Goal: Information Seeking & Learning: Find specific fact

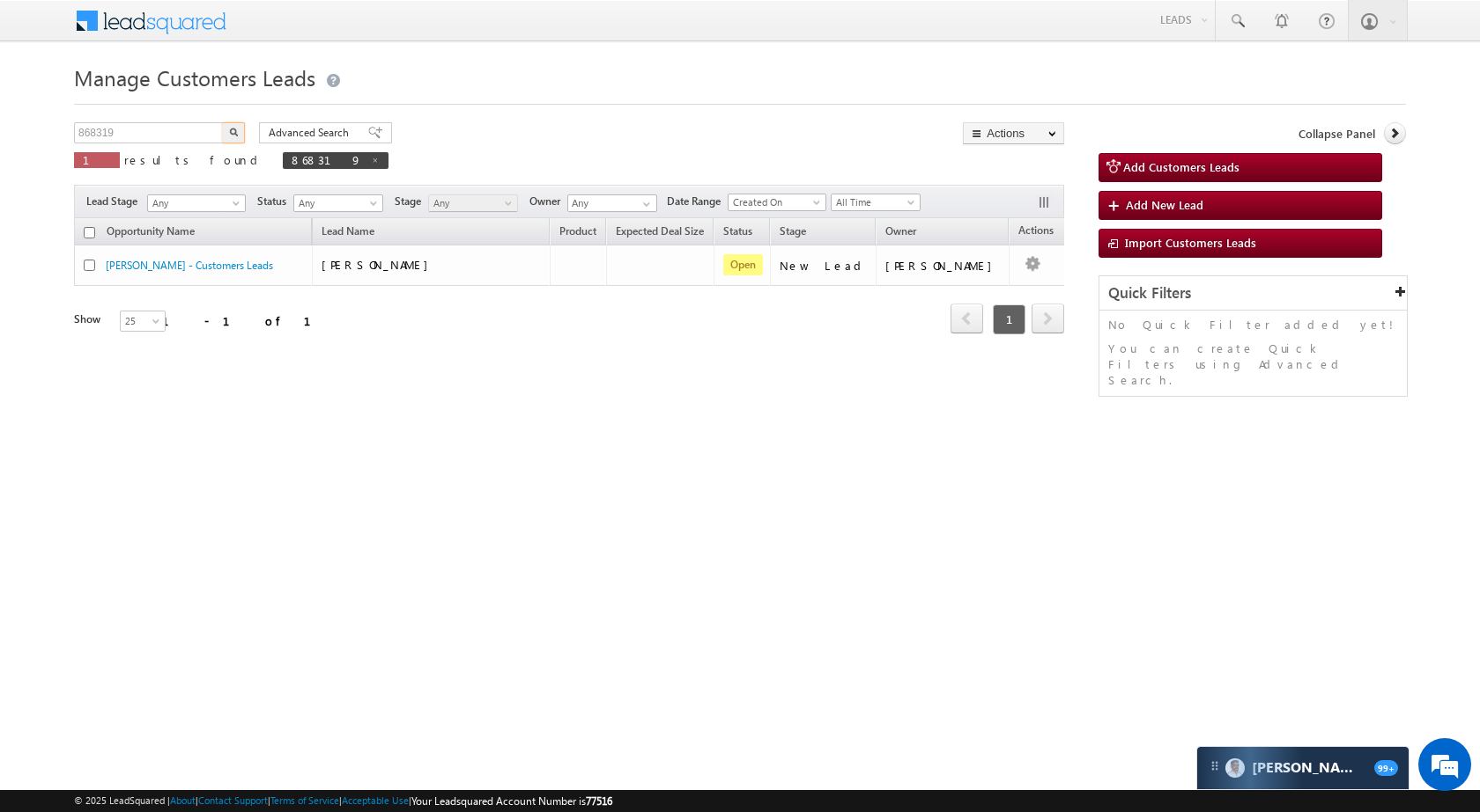
click at [187, 134] on input "868319" at bounding box center [149, 132] width 150 height 21
click at [223, 134] on button "button" at bounding box center [233, 132] width 23 height 21
click at [208, 142] on input "878026" at bounding box center [149, 132] width 150 height 21
click at [196, 137] on input "878026" at bounding box center [149, 132] width 150 height 21
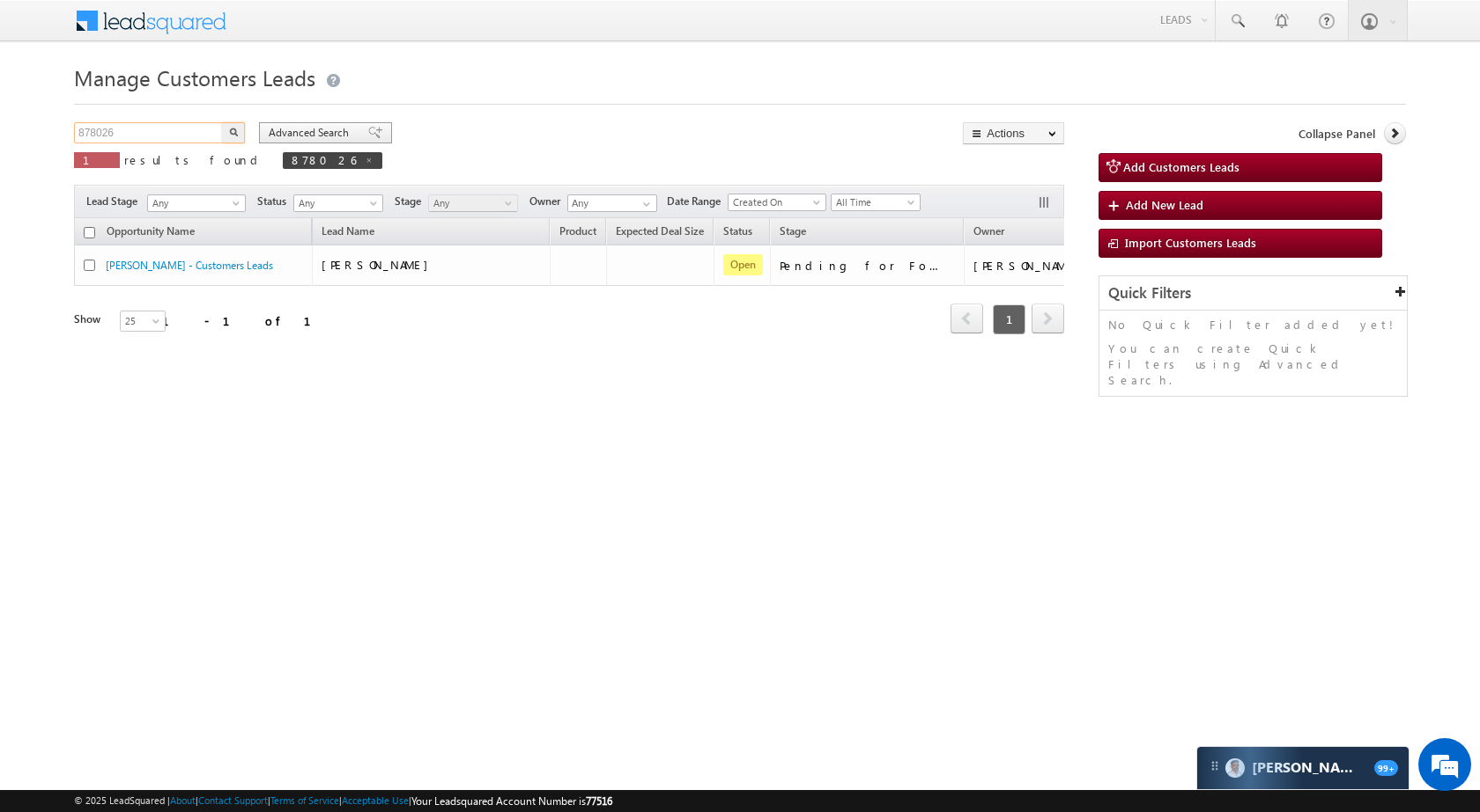
paste input "9"
type input "878029"
click at [242, 133] on button "button" at bounding box center [233, 132] width 23 height 21
click at [221, 122] on input "878029" at bounding box center [149, 132] width 150 height 21
click at [211, 125] on input "878029" at bounding box center [149, 132] width 150 height 21
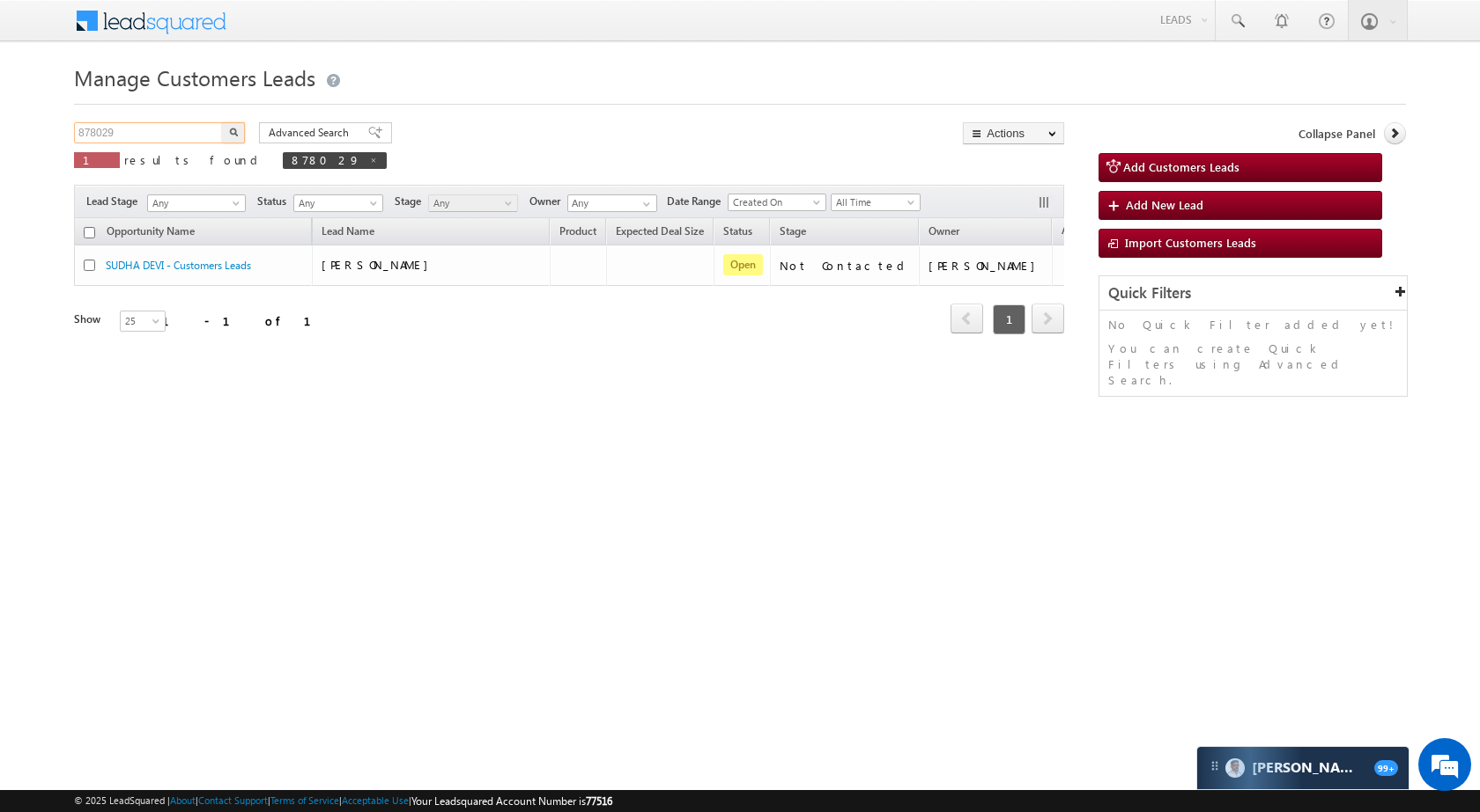
click at [211, 125] on input "878029" at bounding box center [149, 132] width 150 height 21
paste input "4161"
click at [238, 131] on button "button" at bounding box center [233, 132] width 23 height 21
click at [120, 134] on input "874161" at bounding box center [149, 132] width 150 height 21
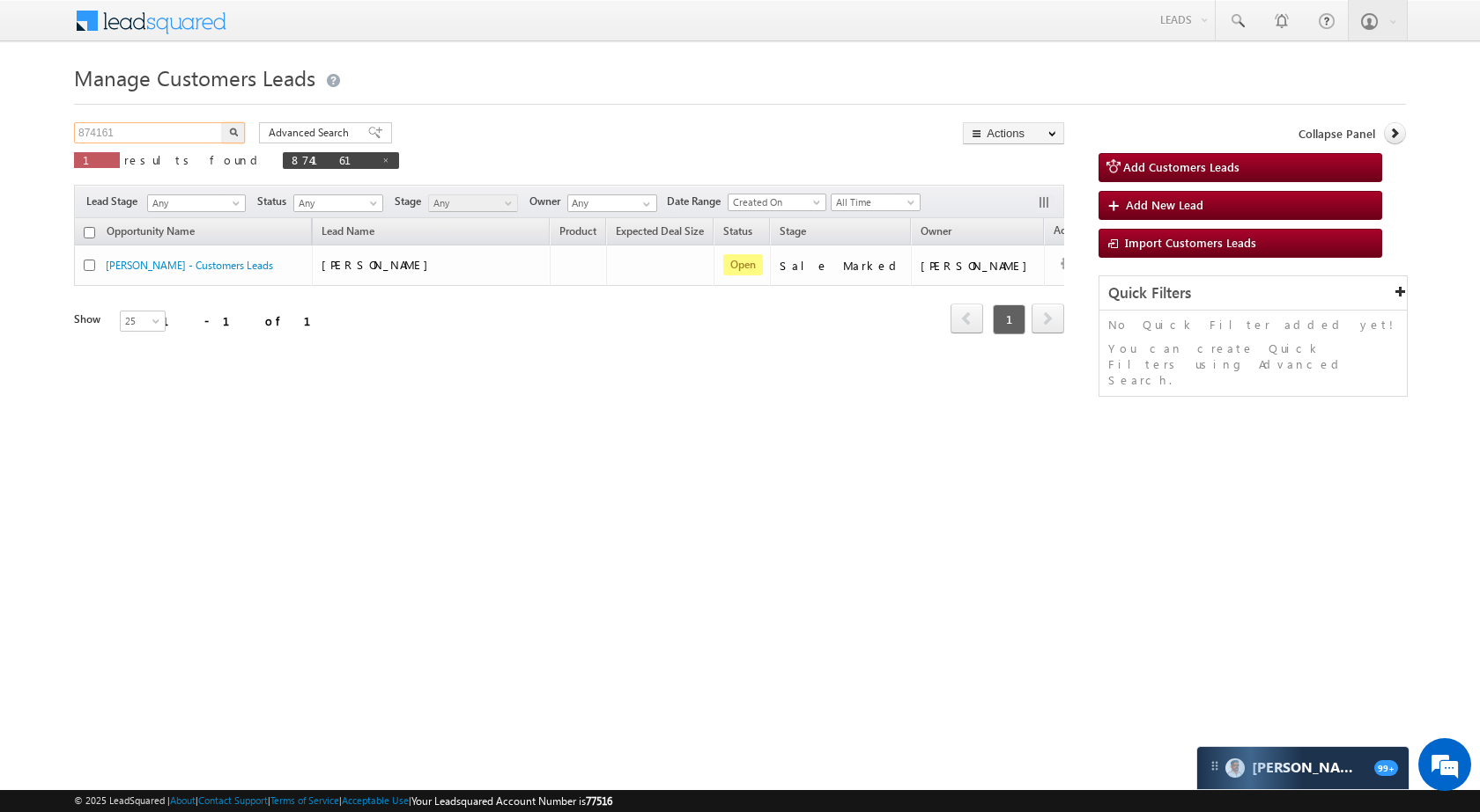
click at [120, 134] on input "874161" at bounding box center [149, 132] width 150 height 21
paste input "94060"
click at [233, 131] on img "button" at bounding box center [233, 132] width 9 height 9
click at [186, 136] on input "894060" at bounding box center [149, 132] width 150 height 21
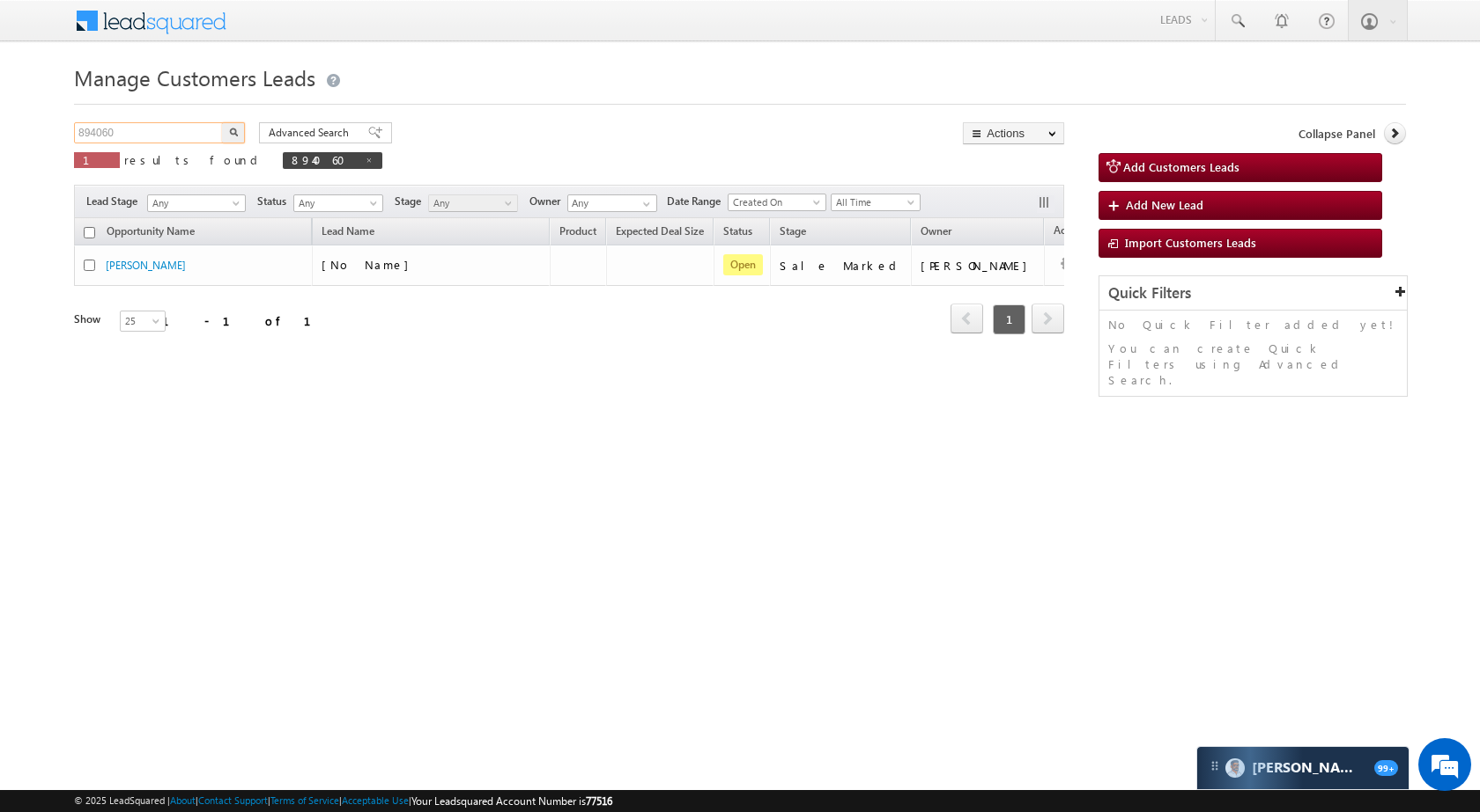
paste input "9"
type input "894069"
click at [223, 128] on button "button" at bounding box center [233, 132] width 23 height 21
click at [128, 137] on input "894069" at bounding box center [149, 132] width 150 height 21
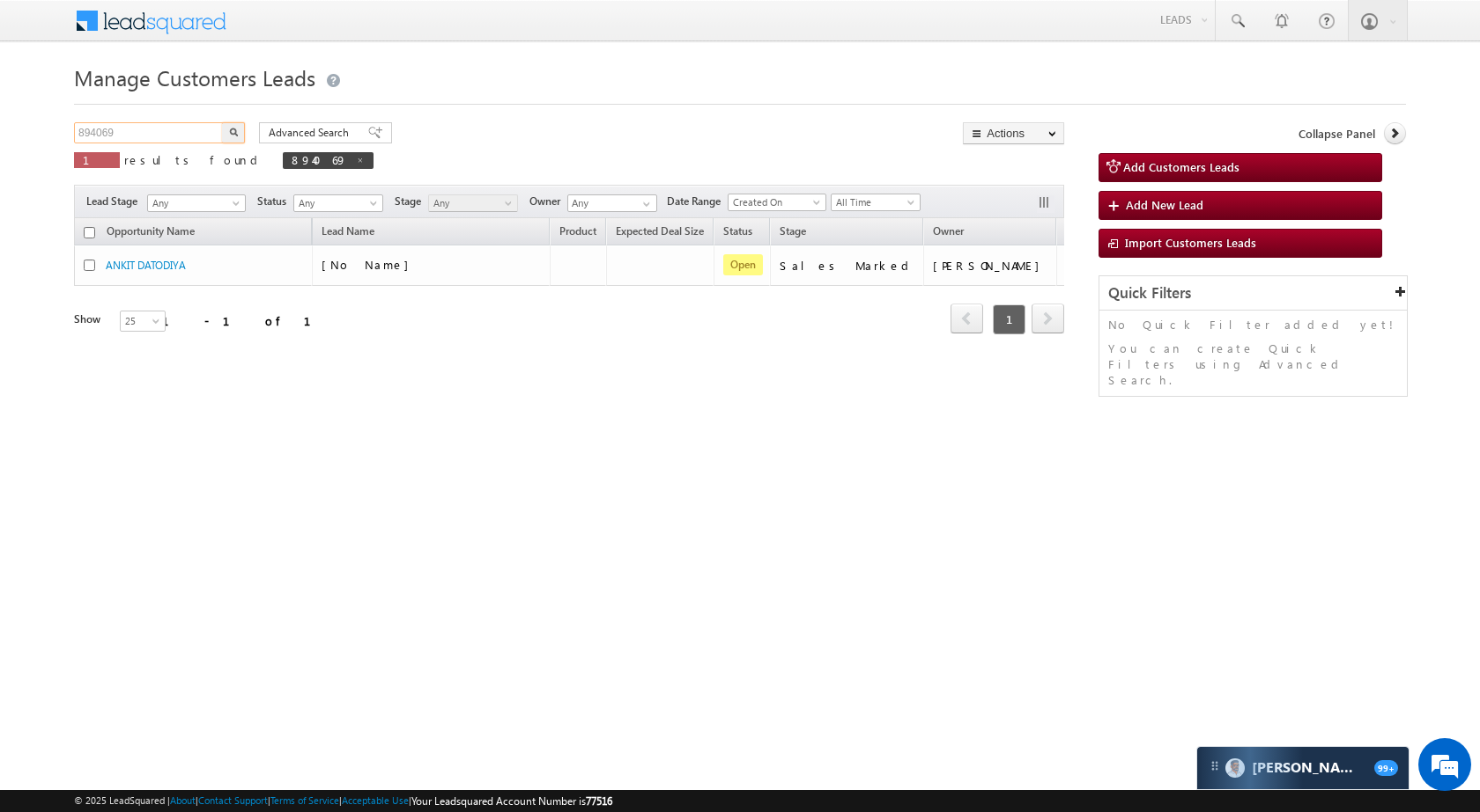
paste input "59206"
click at [235, 138] on button "button" at bounding box center [233, 132] width 23 height 21
click at [185, 139] on input "859206" at bounding box center [149, 132] width 150 height 21
paste input "28232"
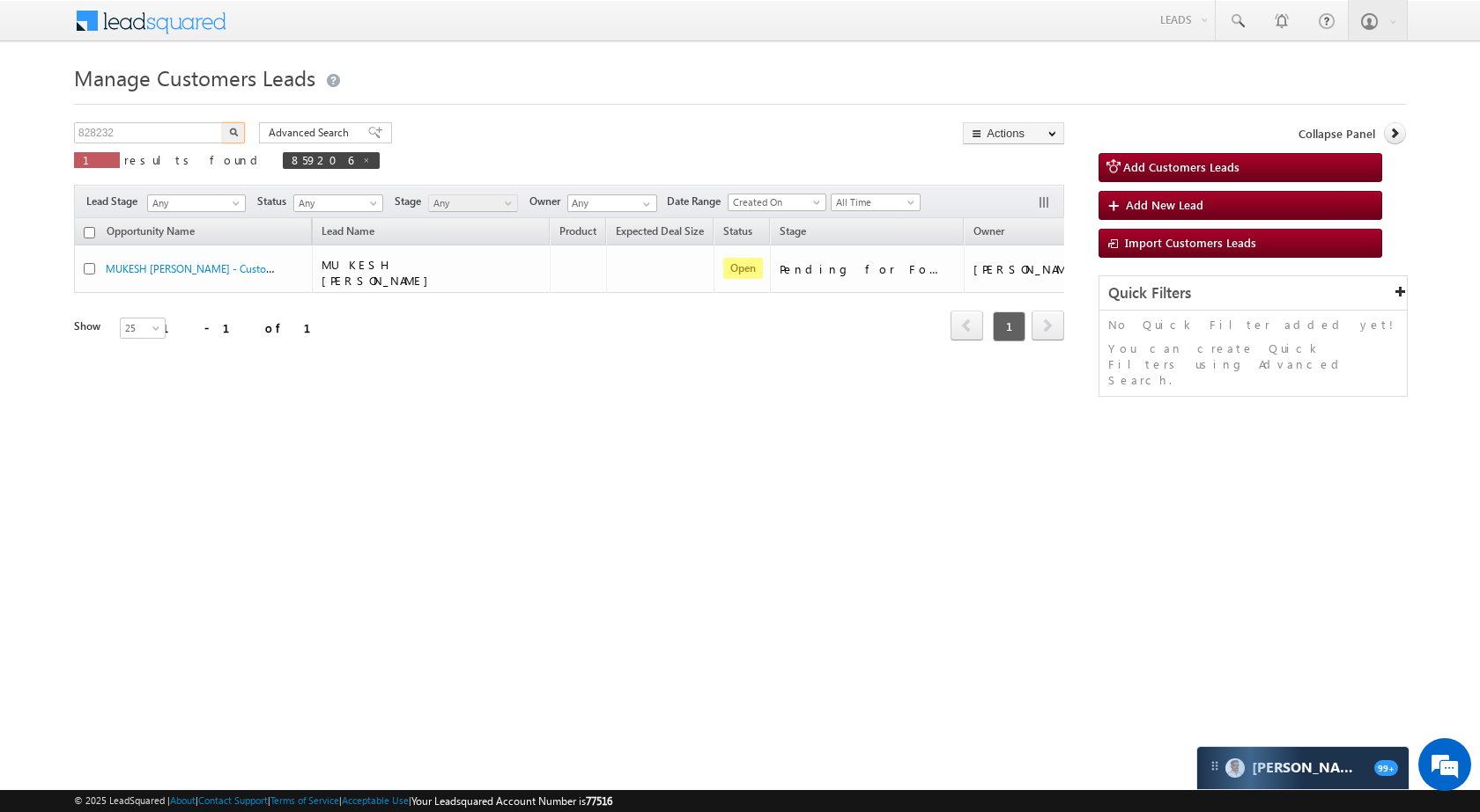
click at [230, 137] on button "button" at bounding box center [233, 132] width 23 height 21
click at [130, 140] on input "828232" at bounding box center [149, 132] width 150 height 21
paste input "59943"
click at [231, 132] on img "button" at bounding box center [233, 132] width 9 height 9
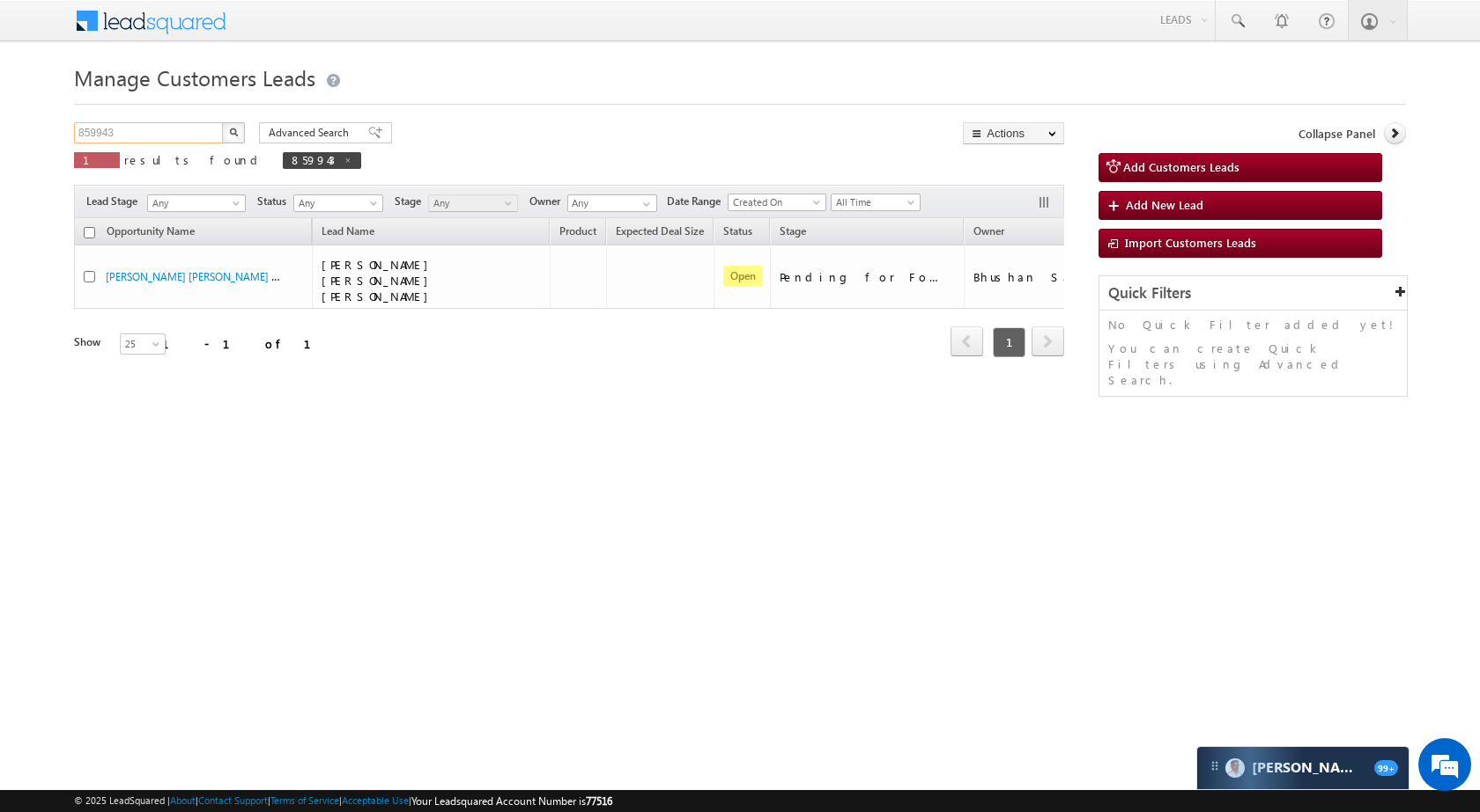
click at [175, 133] on input "859943" at bounding box center [149, 132] width 150 height 21
paste input "11017"
click at [230, 133] on img "button" at bounding box center [233, 132] width 9 height 9
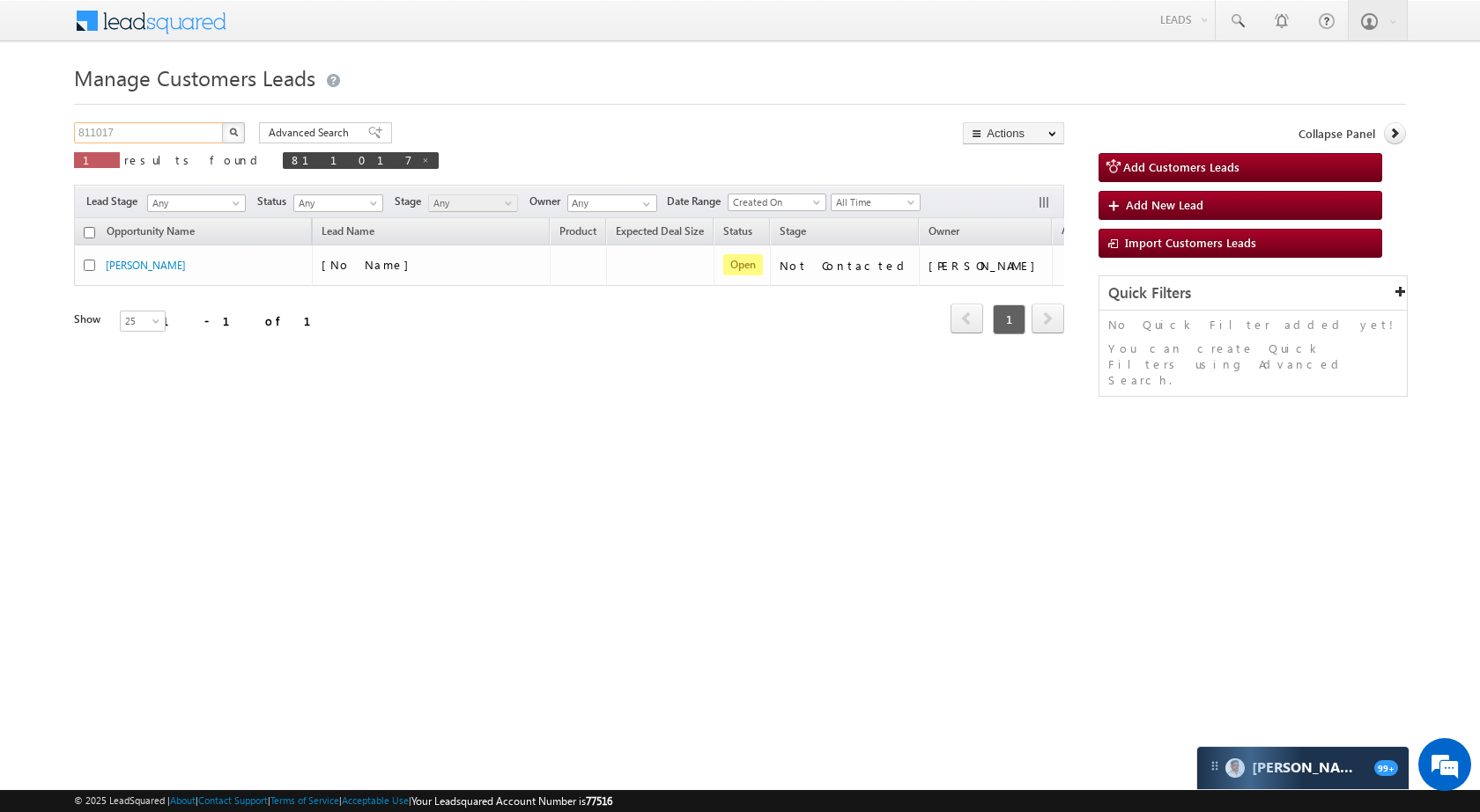
click at [190, 127] on input "811017" at bounding box center [149, 132] width 150 height 21
paste input "31833"
click at [231, 135] on img "button" at bounding box center [233, 132] width 9 height 9
click at [160, 135] on input "831833" at bounding box center [149, 132] width 150 height 21
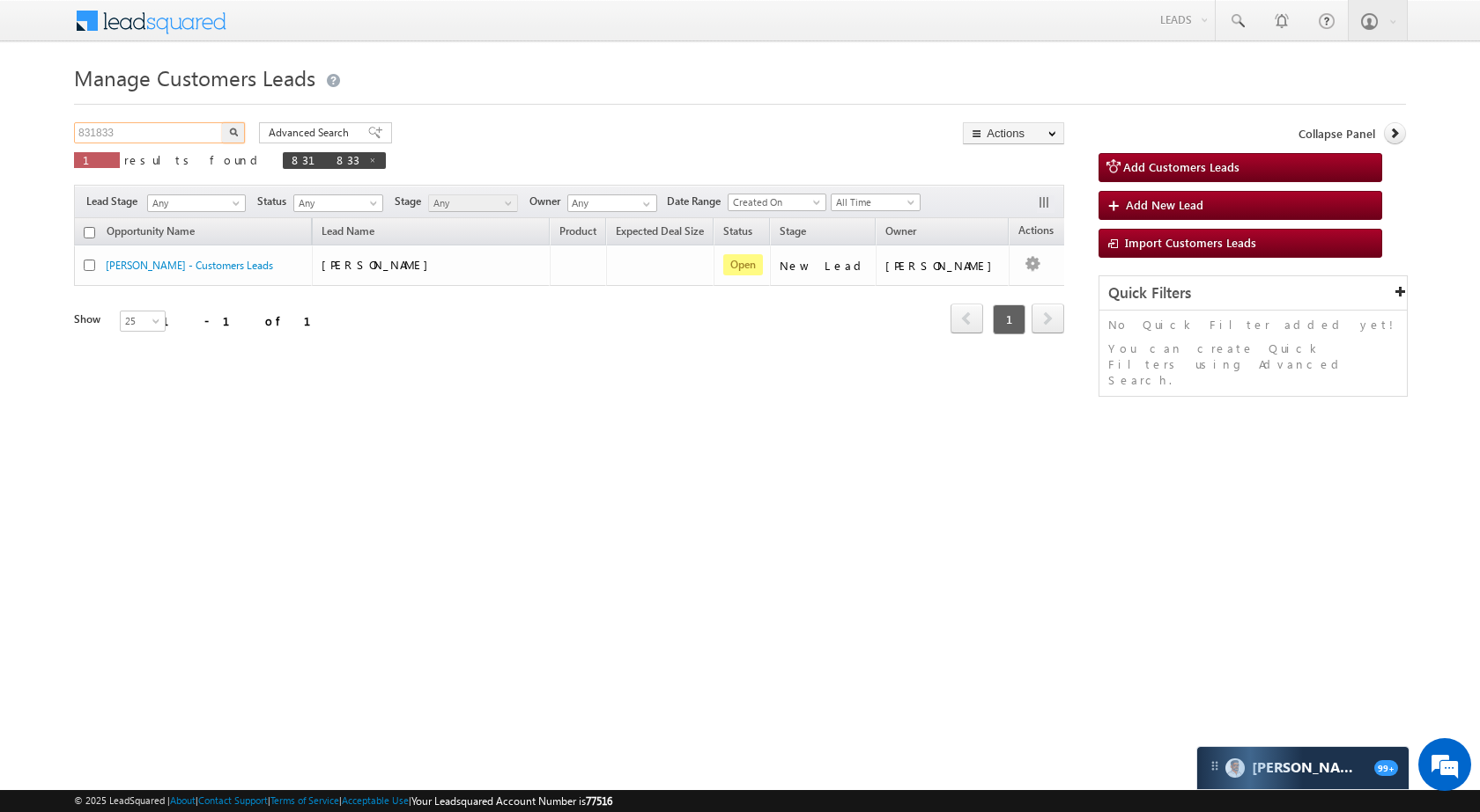
click at [160, 135] on input "831833" at bounding box center [149, 132] width 150 height 21
paste input "42881"
click at [219, 130] on input "842881" at bounding box center [149, 132] width 150 height 21
click at [224, 130] on button "button" at bounding box center [233, 132] width 23 height 21
click at [160, 135] on input "842881" at bounding box center [149, 132] width 150 height 21
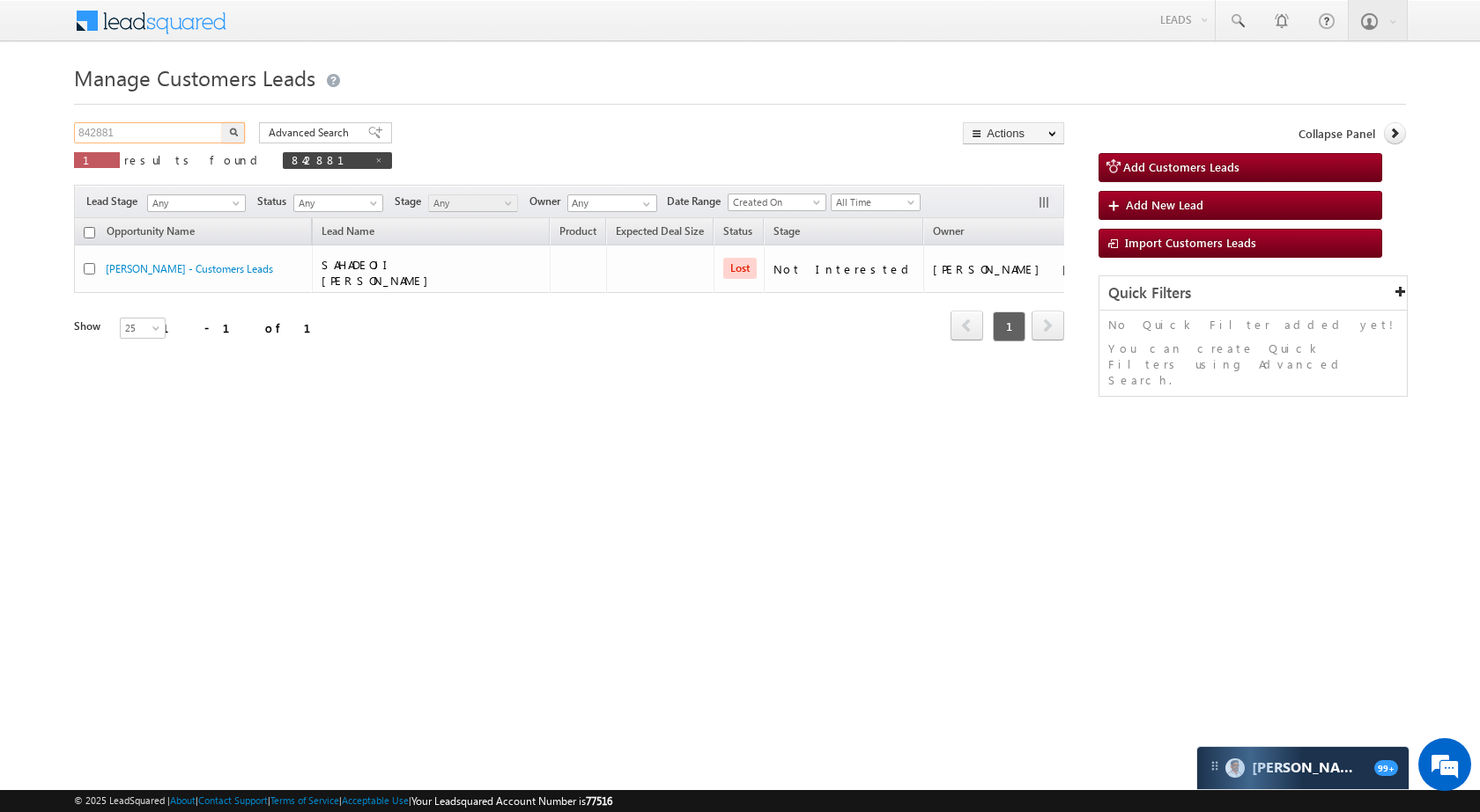
click at [160, 135] on input "842881" at bounding box center [149, 132] width 150 height 21
paste input "39067"
type input "839067"
click at [232, 129] on img "button" at bounding box center [233, 132] width 9 height 9
